Goal: Task Accomplishment & Management: Manage account settings

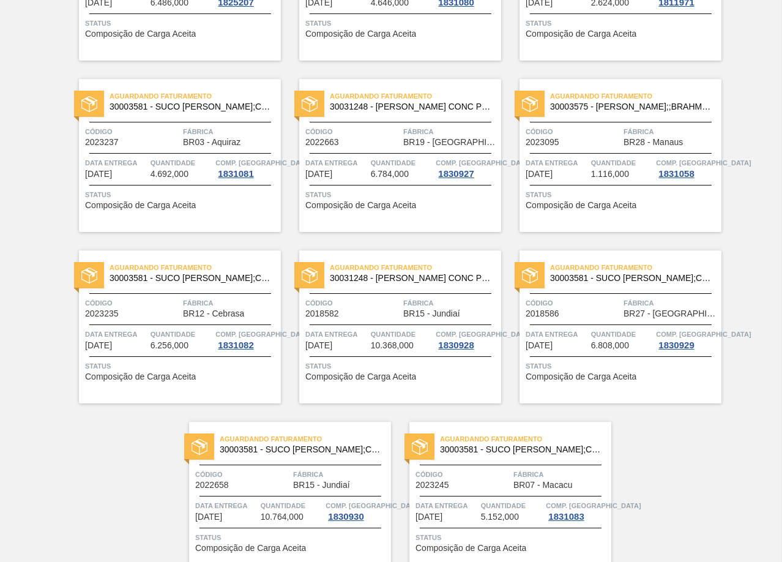
scroll to position [2487, 0]
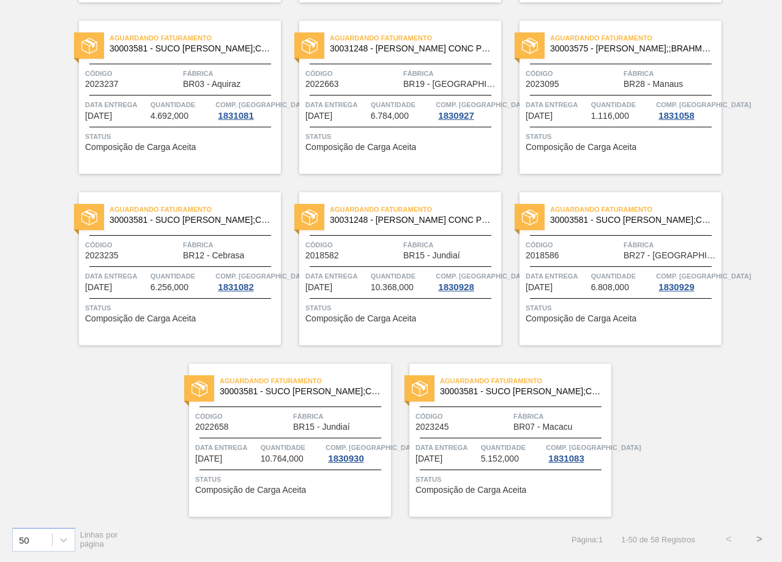
click at [754, 542] on button ">" at bounding box center [759, 539] width 31 height 31
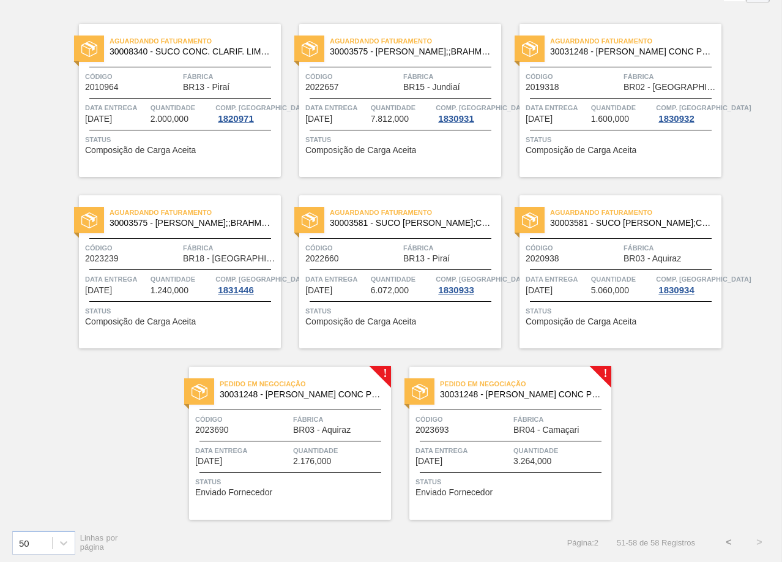
scroll to position [88, 0]
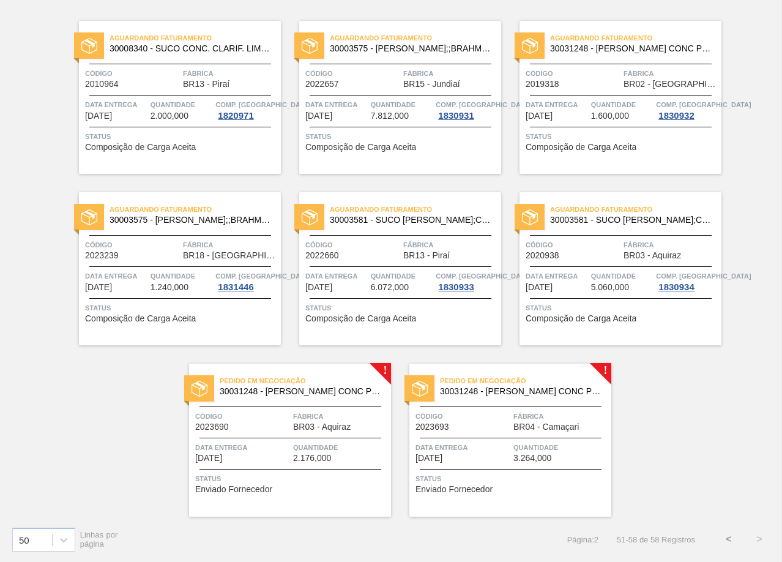
click at [649, 400] on div "Aguardando Faturamento 30008340 - SUCO CONC. CLARIF. LIMÃO SICILIANO Código 201…" at bounding box center [391, 259] width 782 height 514
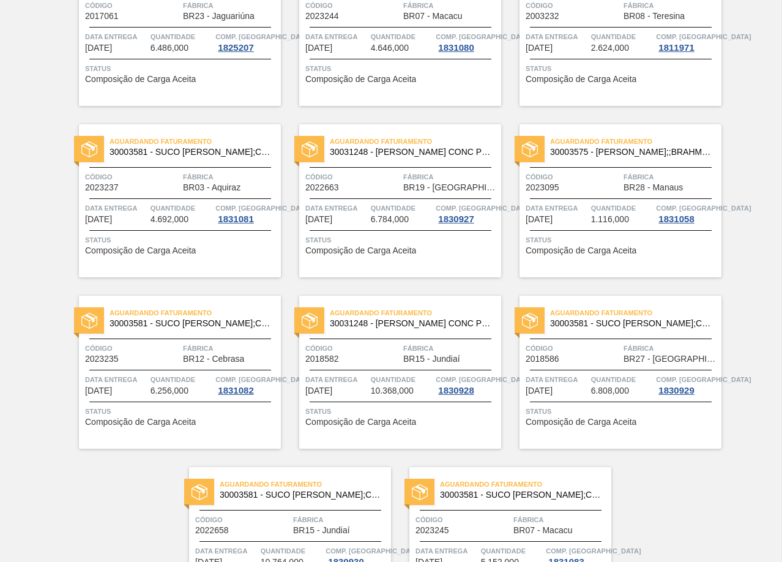
scroll to position [2487, 0]
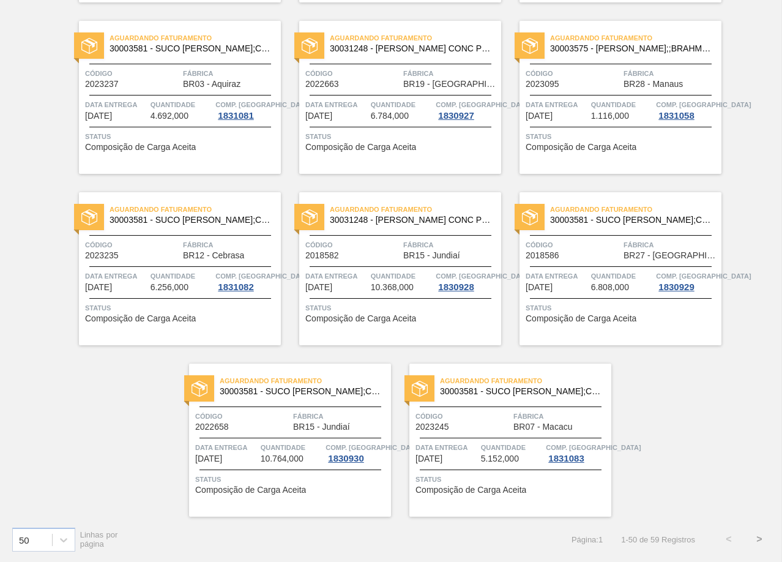
click at [756, 538] on button ">" at bounding box center [759, 539] width 31 height 31
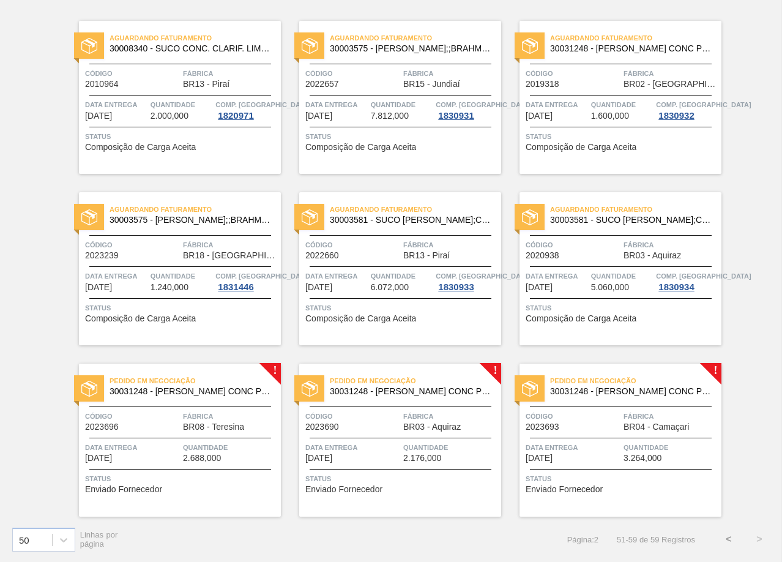
scroll to position [88, 0]
click at [181, 425] on div "Código 2023696 Fábrica BR08 - Teresina" at bounding box center [180, 420] width 202 height 21
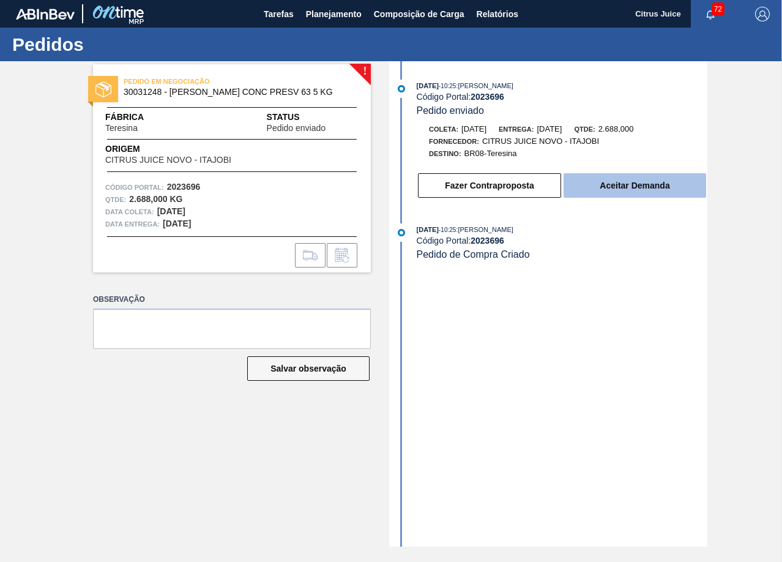
click at [601, 187] on button "Aceitar Demanda" at bounding box center [635, 185] width 143 height 24
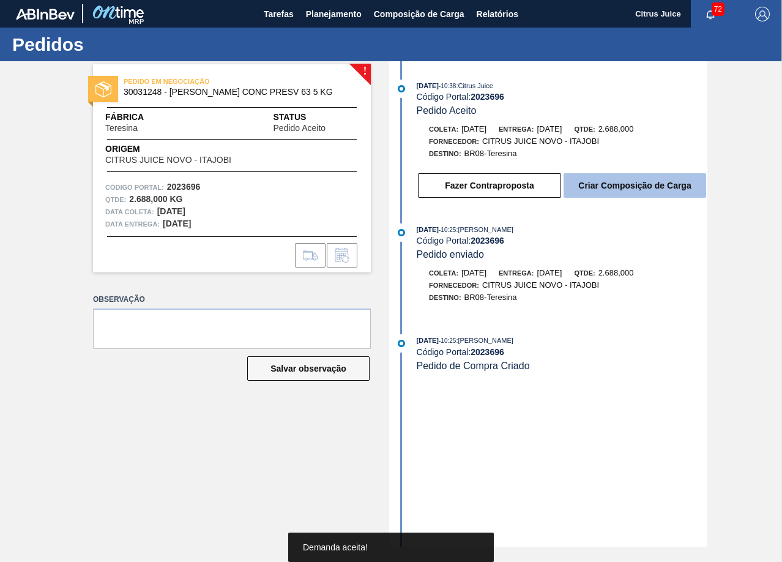
click at [606, 189] on button "Criar Composição de Carga" at bounding box center [635, 185] width 143 height 24
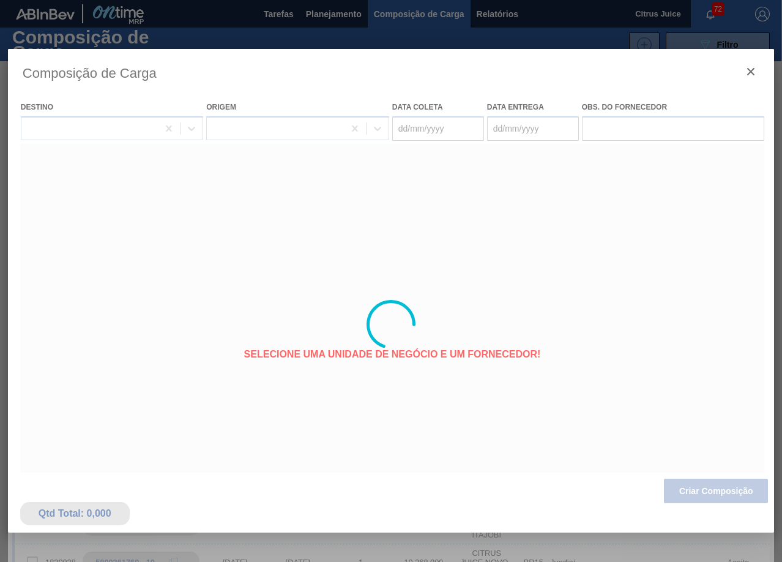
type coleta "08/10/2025"
type entrega "13/10/2025"
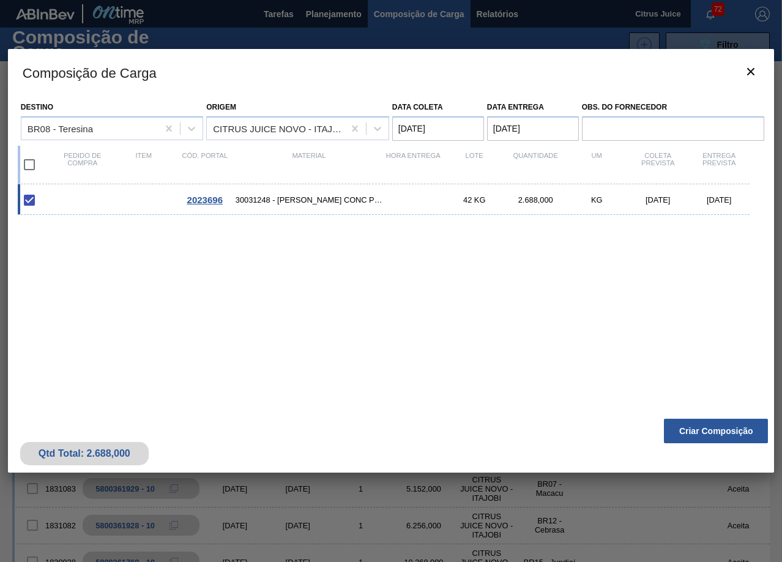
click at [713, 417] on div "Qtd Total: 2.688,000 Criar Composição" at bounding box center [391, 442] width 766 height 60
click at [703, 423] on button "Criar Composição" at bounding box center [716, 431] width 104 height 24
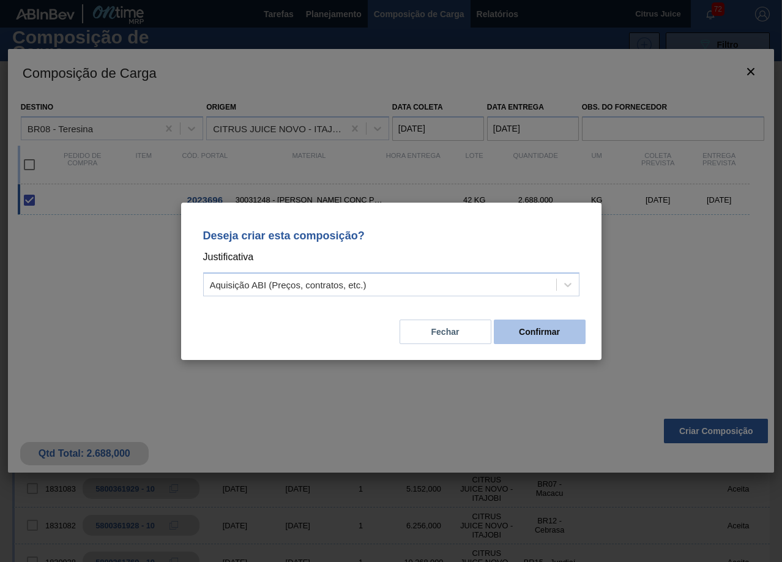
click at [528, 330] on button "Confirmar" at bounding box center [540, 331] width 92 height 24
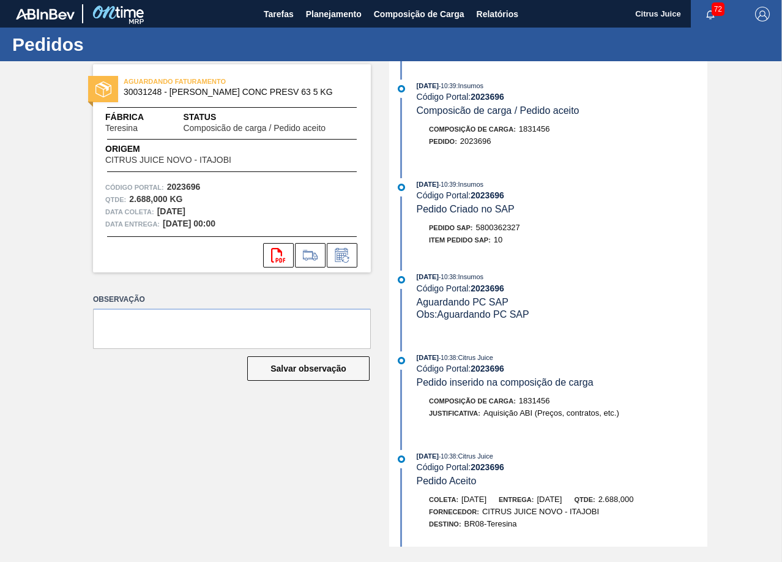
click at [487, 225] on span "5800362327" at bounding box center [498, 227] width 44 height 9
copy span "5800362327"
click at [325, 16] on span "Planejamento" at bounding box center [334, 14] width 56 height 15
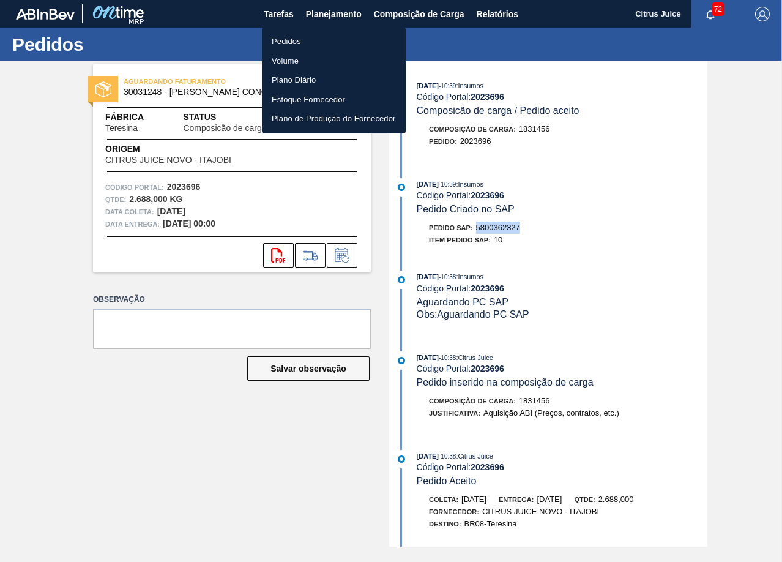
drag, startPoint x: 304, startPoint y: 44, endPoint x: 326, endPoint y: 48, distance: 22.4
click at [303, 44] on li "Pedidos" at bounding box center [334, 42] width 144 height 20
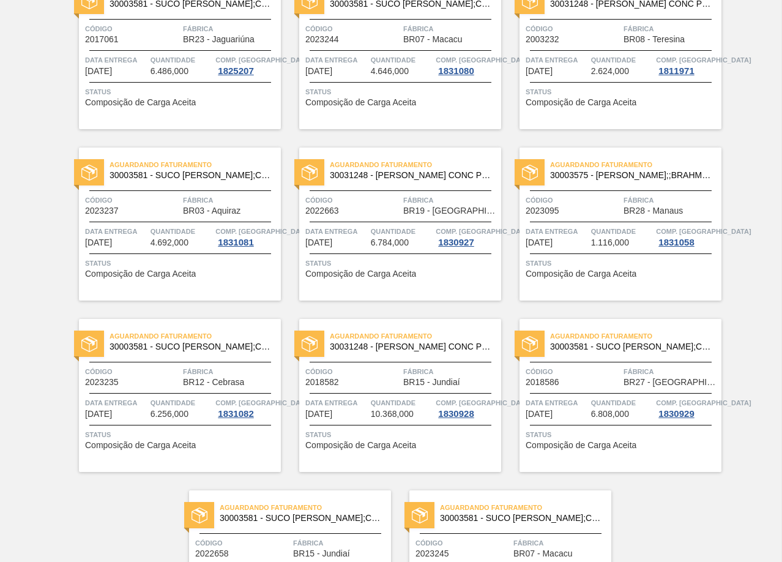
scroll to position [2487, 0]
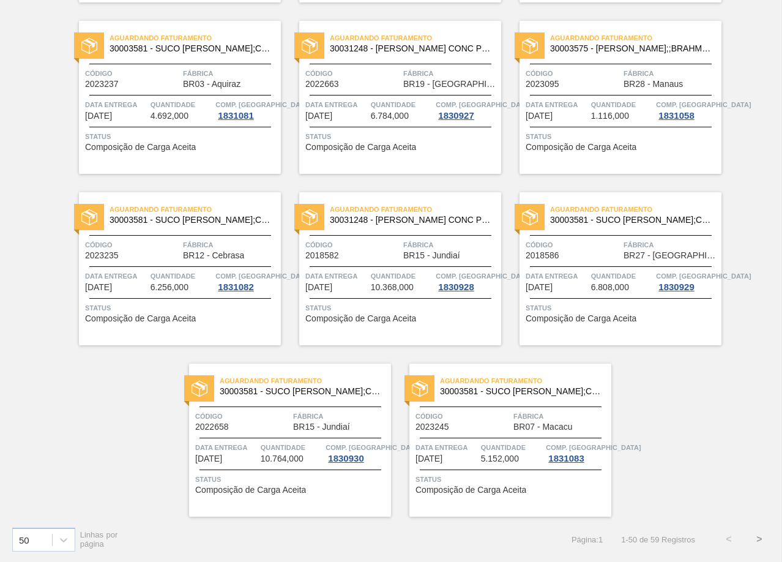
click at [753, 536] on button ">" at bounding box center [759, 539] width 31 height 31
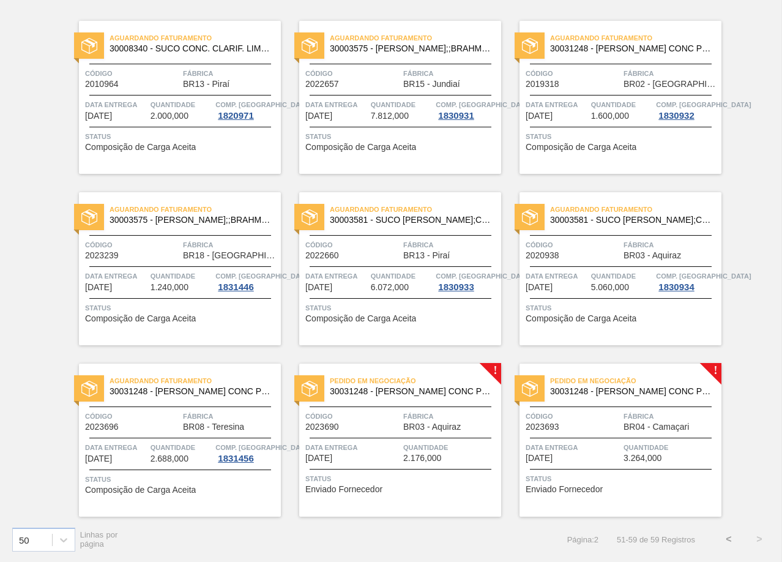
scroll to position [88, 0]
click at [406, 434] on div "Pedido em Negociação 30031248 - SUCO LARANJA CONC PRESV 63 5 KG Código 2023690 …" at bounding box center [400, 439] width 202 height 153
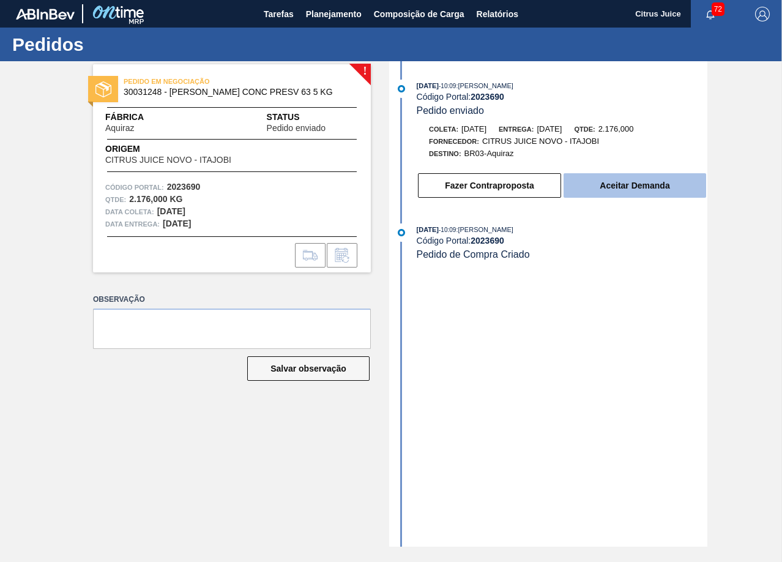
click at [609, 182] on button "Aceitar Demanda" at bounding box center [635, 185] width 143 height 24
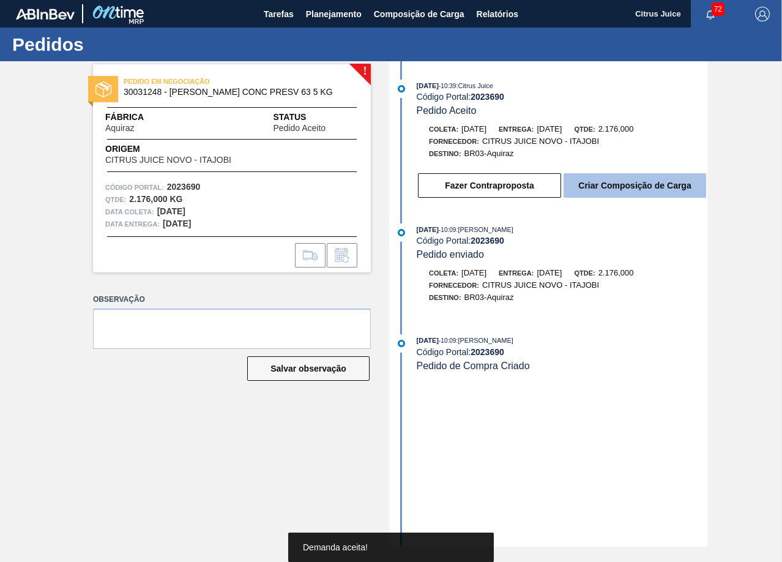
click at [616, 190] on button "Criar Composição de Carga" at bounding box center [635, 185] width 143 height 24
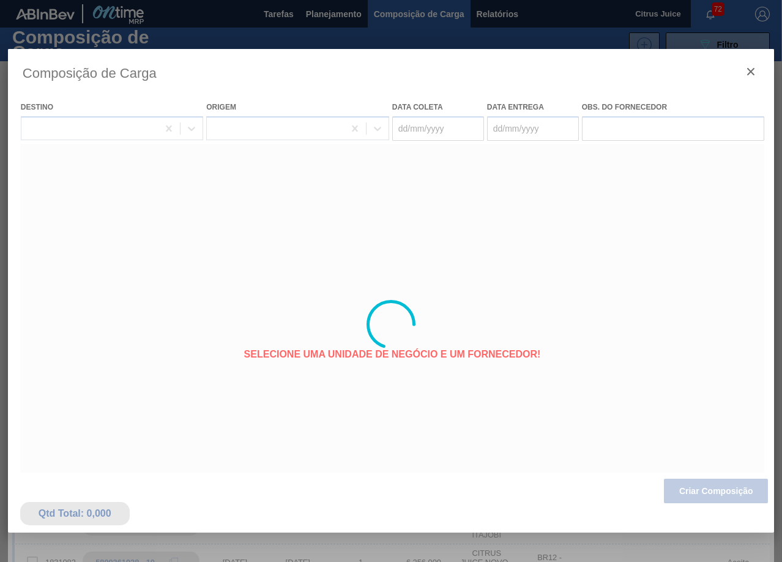
type coleta "15/10/2025"
type entrega "20/10/2025"
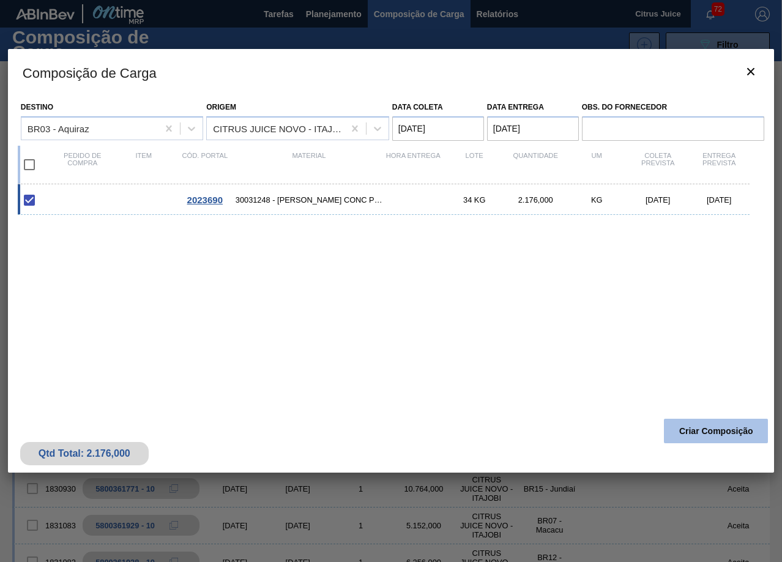
click at [695, 430] on button "Criar Composição" at bounding box center [716, 431] width 104 height 24
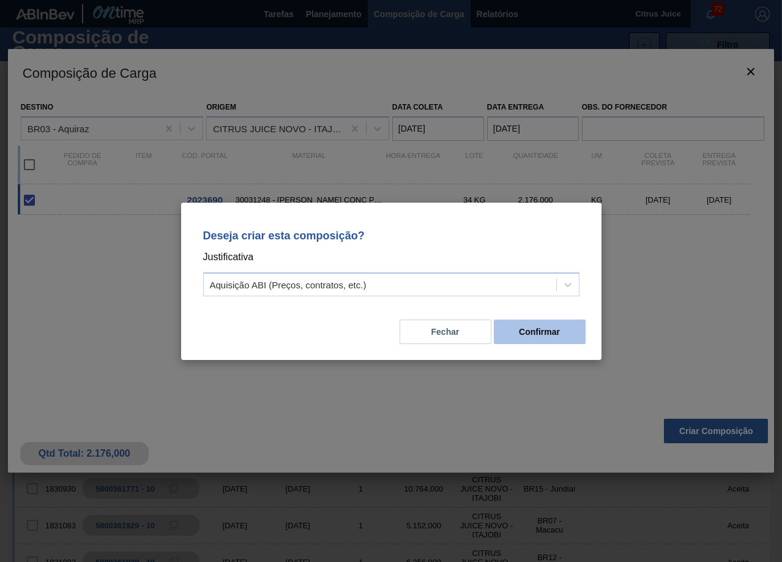
click at [540, 333] on button "Confirmar" at bounding box center [540, 331] width 92 height 24
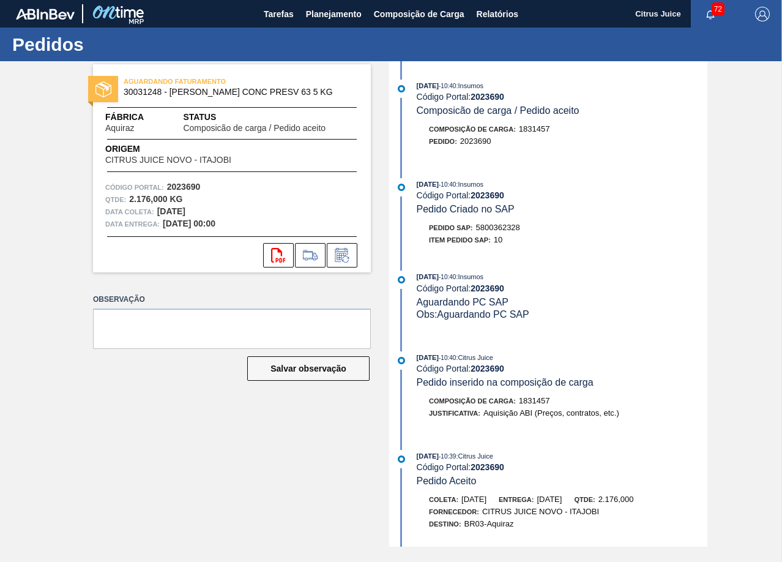
click at [505, 227] on span "5800362328" at bounding box center [498, 227] width 44 height 9
copy span "5800362328"
click at [322, 14] on span "Planejamento" at bounding box center [334, 14] width 56 height 15
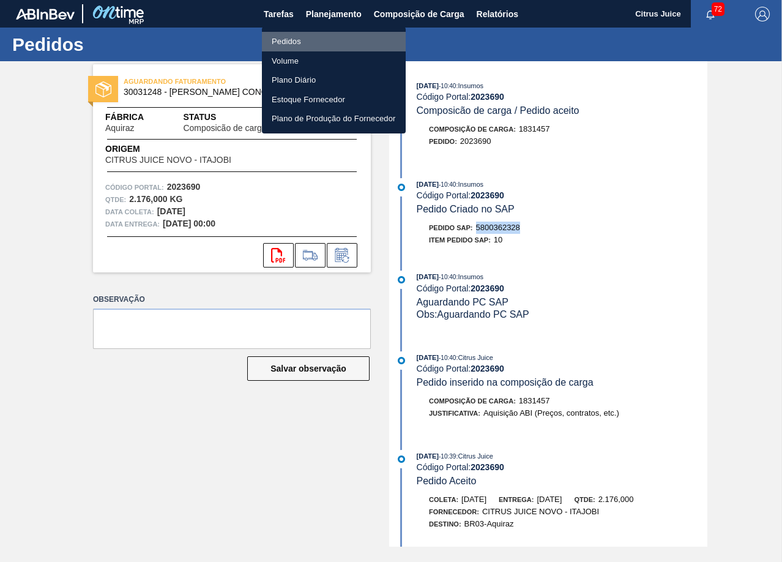
drag, startPoint x: 305, startPoint y: 40, endPoint x: 341, endPoint y: 53, distance: 38.3
click at [305, 40] on li "Pedidos" at bounding box center [334, 42] width 144 height 20
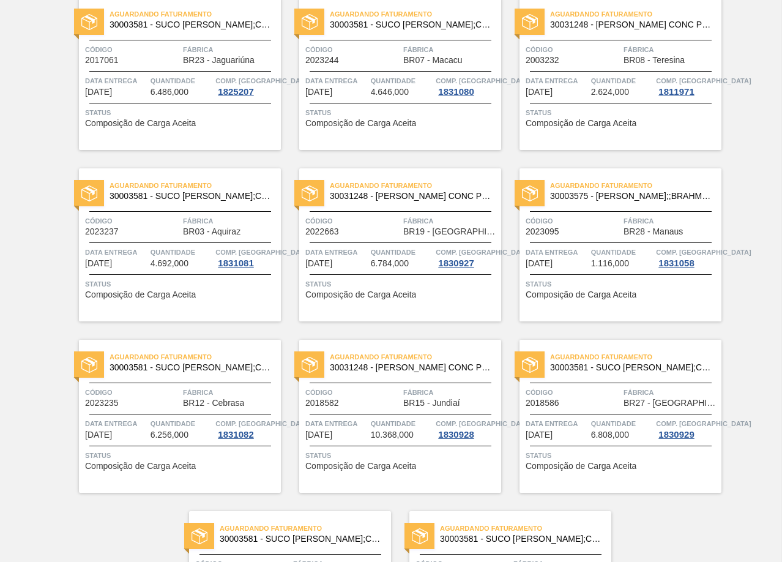
scroll to position [2487, 0]
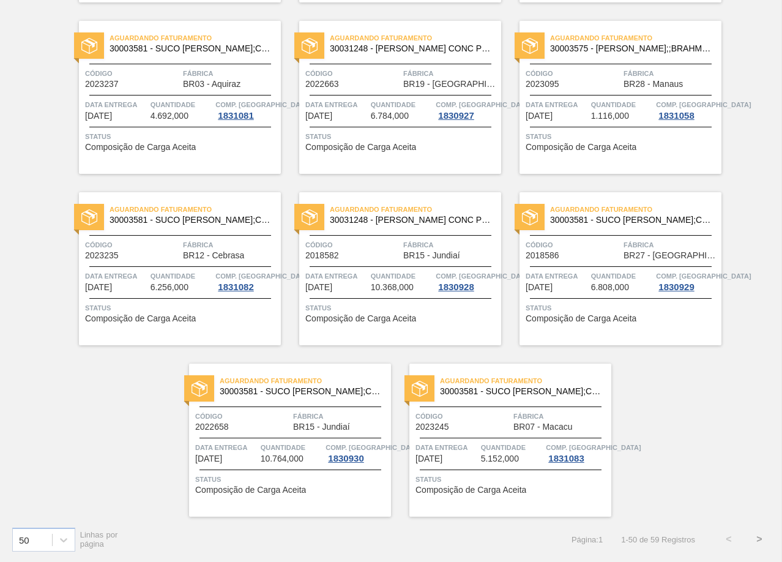
click at [757, 541] on button ">" at bounding box center [759, 539] width 31 height 31
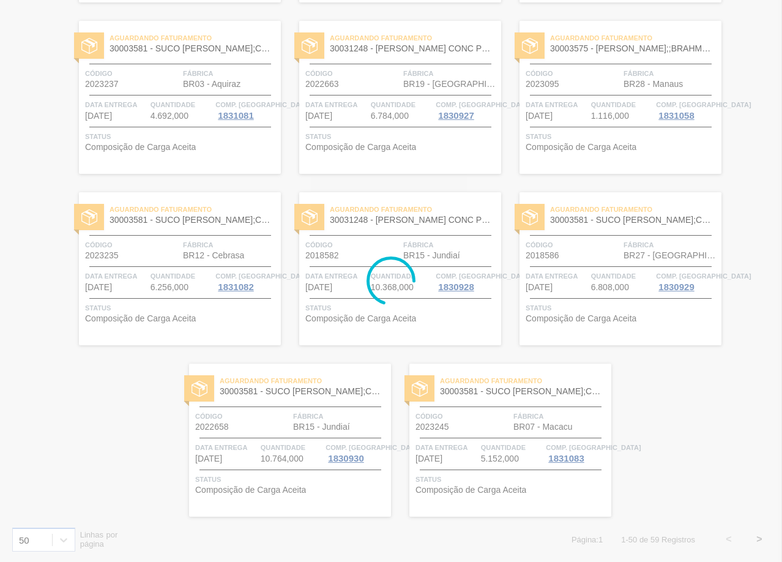
scroll to position [88, 0]
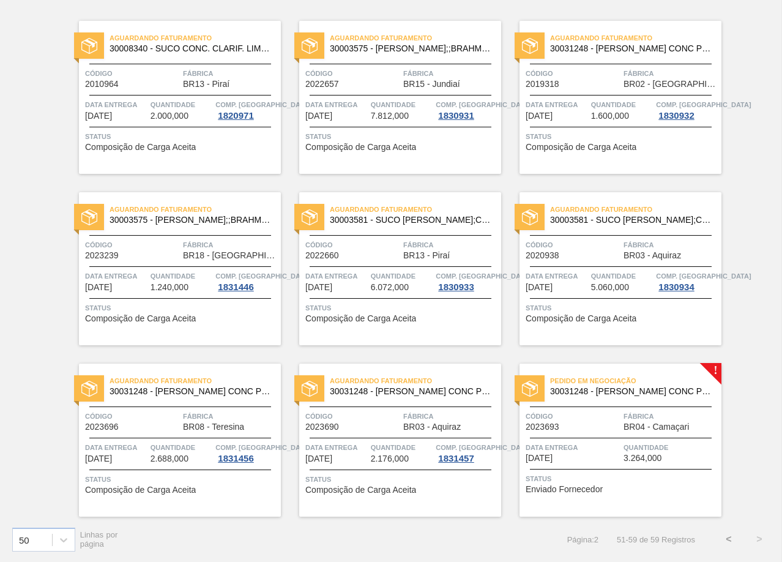
click at [605, 445] on span "Data entrega" at bounding box center [573, 447] width 95 height 12
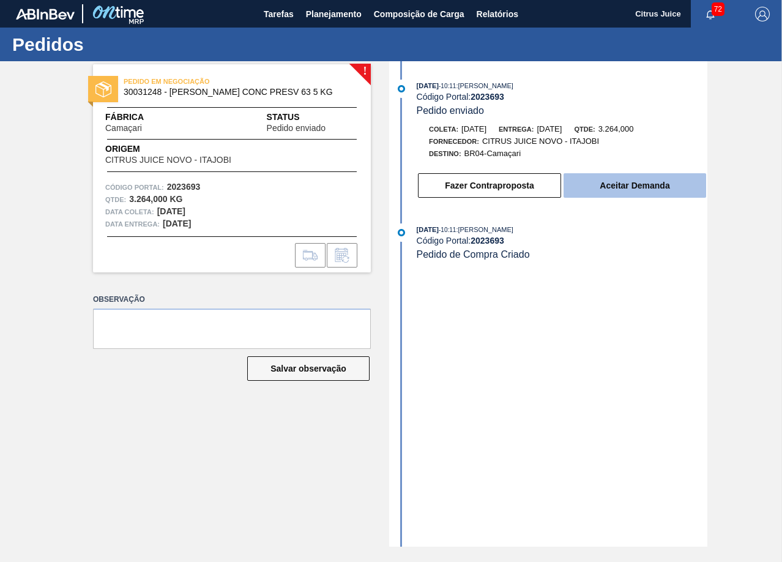
click at [605, 193] on button "Aceitar Demanda" at bounding box center [635, 185] width 143 height 24
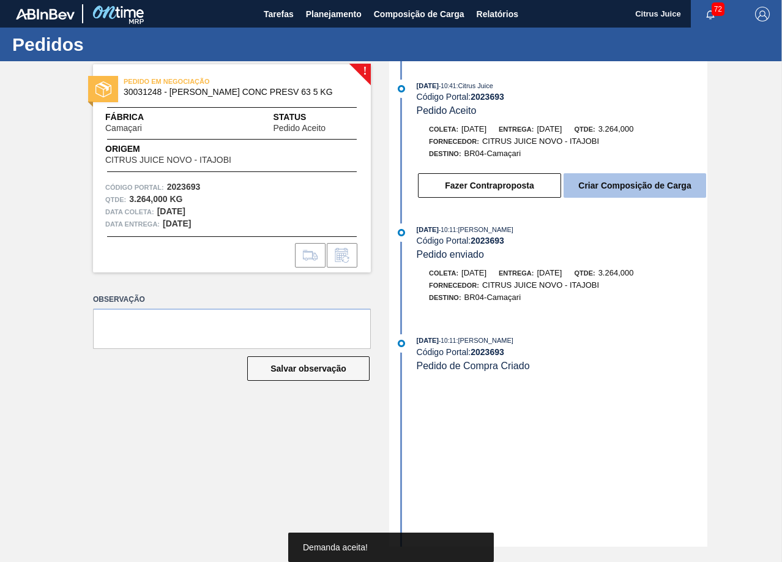
click at [613, 185] on button "Criar Composição de Carga" at bounding box center [635, 185] width 143 height 24
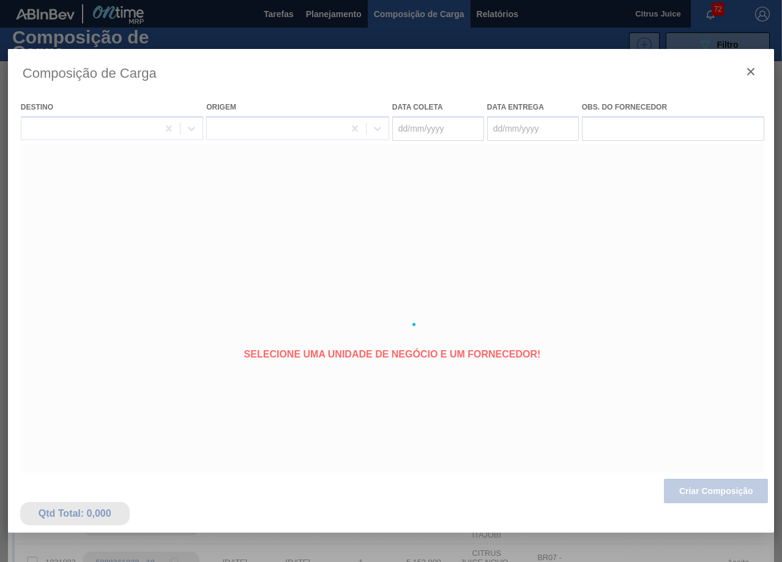
type coleta "[DATE]"
type entrega "[DATE]"
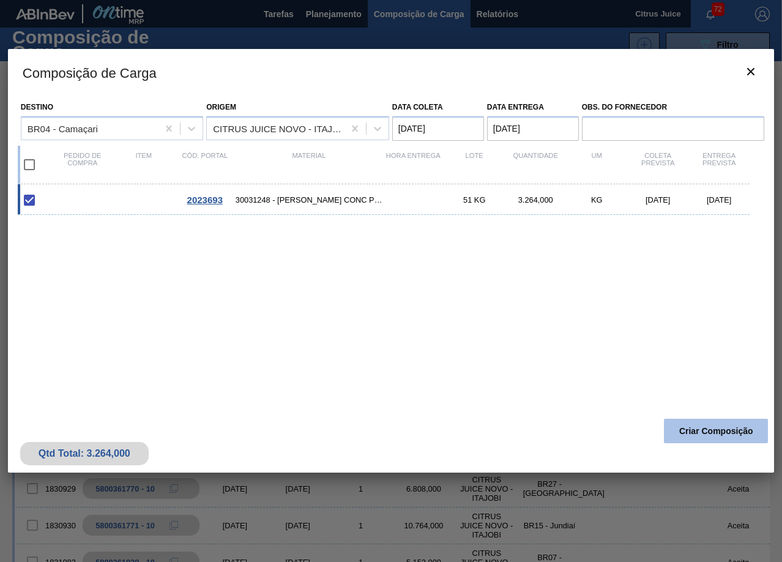
click at [734, 429] on button "Criar Composição" at bounding box center [716, 431] width 104 height 24
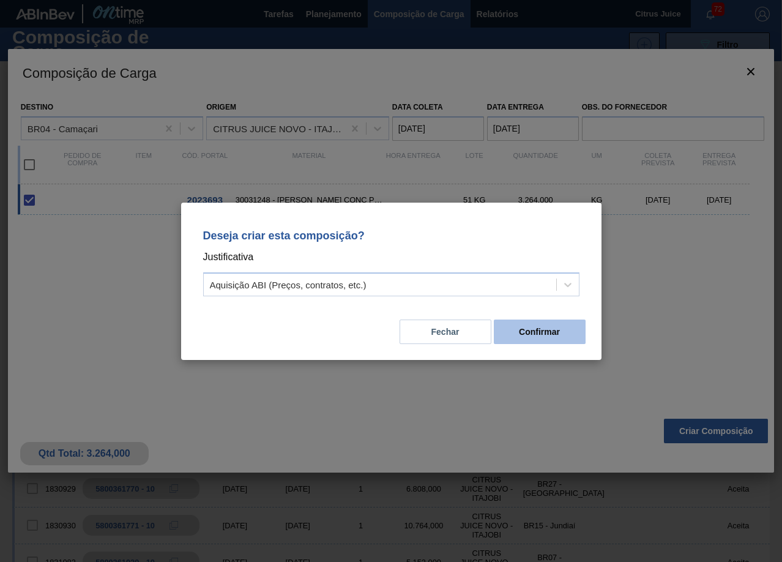
click at [568, 330] on button "Confirmar" at bounding box center [540, 331] width 92 height 24
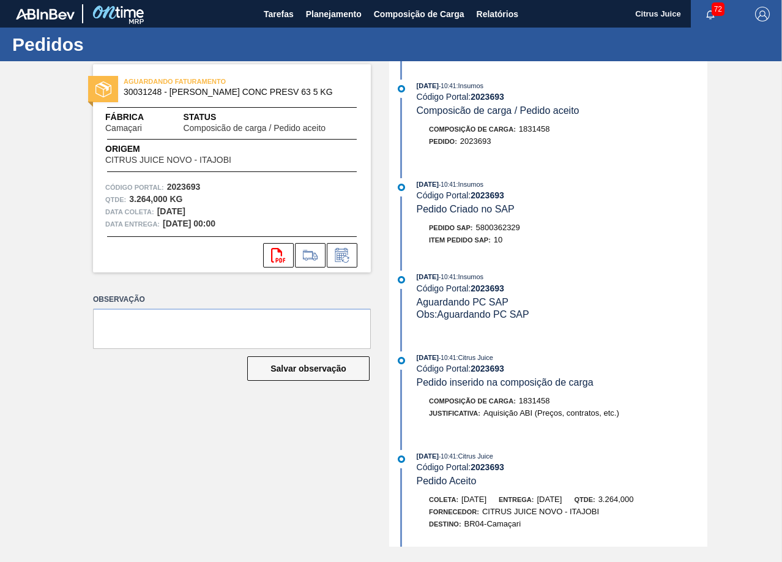
click at [488, 228] on span "5800362329" at bounding box center [498, 227] width 44 height 9
copy span "5800362329"
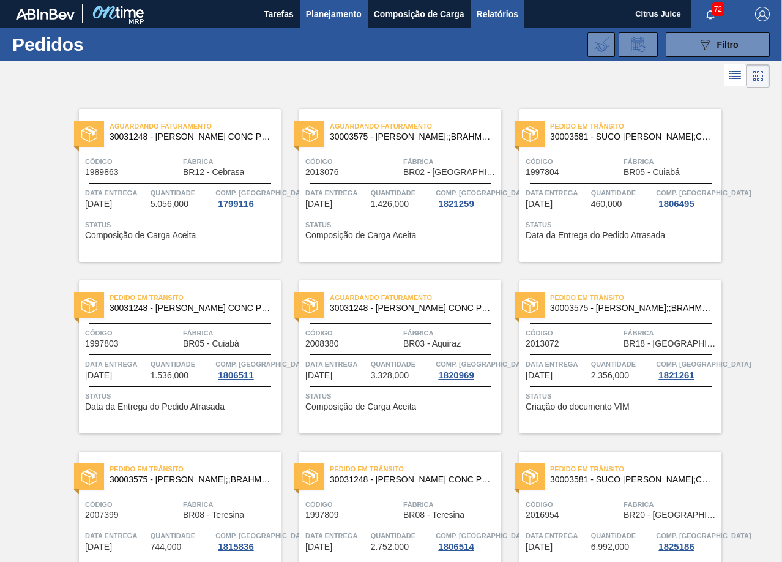
drag, startPoint x: 483, startPoint y: 95, endPoint x: 486, endPoint y: 24, distance: 71.1
click at [483, 94] on div "Aguardando Faturamento 30003575 - SUCO CONCENT LIMAO;;BRAHMA;BOMBONA 62KG; Códi…" at bounding box center [391, 176] width 220 height 171
